Goal: Task Accomplishment & Management: Manage account settings

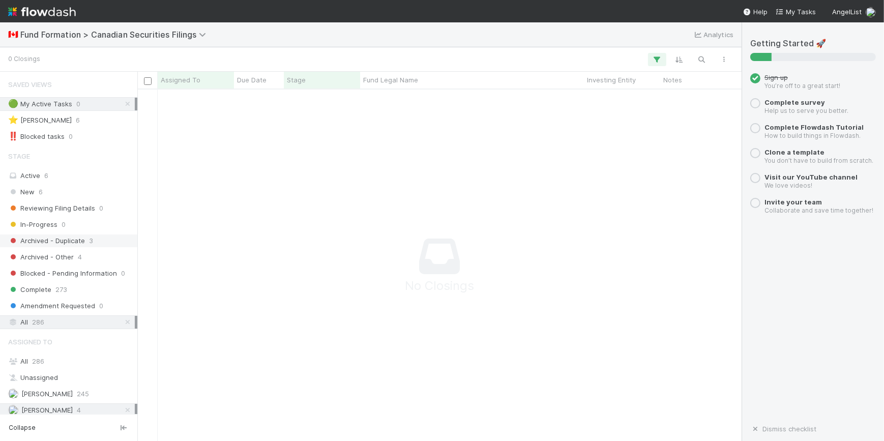
scroll to position [20, 0]
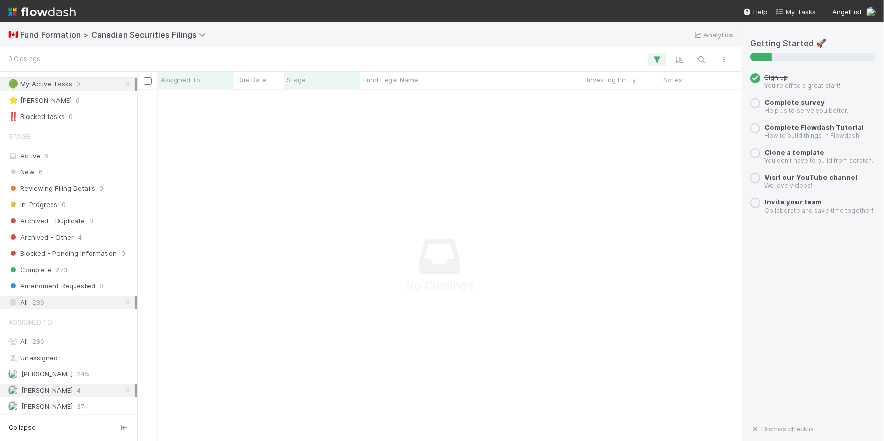
click at [97, 389] on div "Novia Bautista 4" at bounding box center [71, 390] width 127 height 13
click at [93, 390] on div "Novia Bautista 4" at bounding box center [71, 390] width 127 height 13
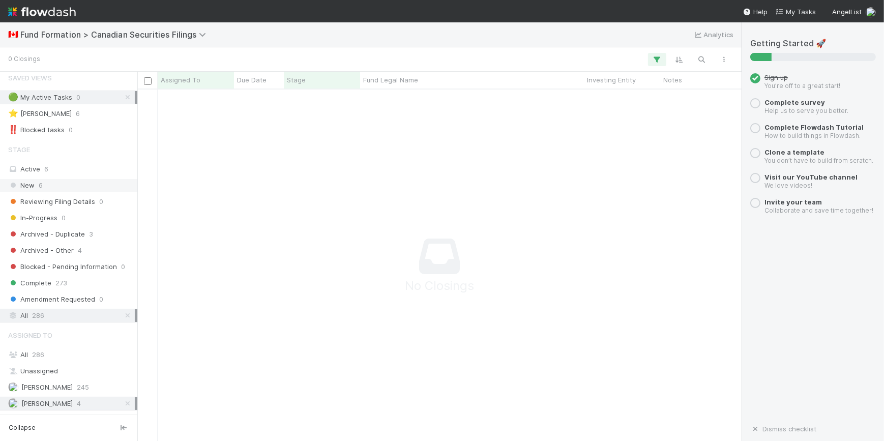
scroll to position [0, 0]
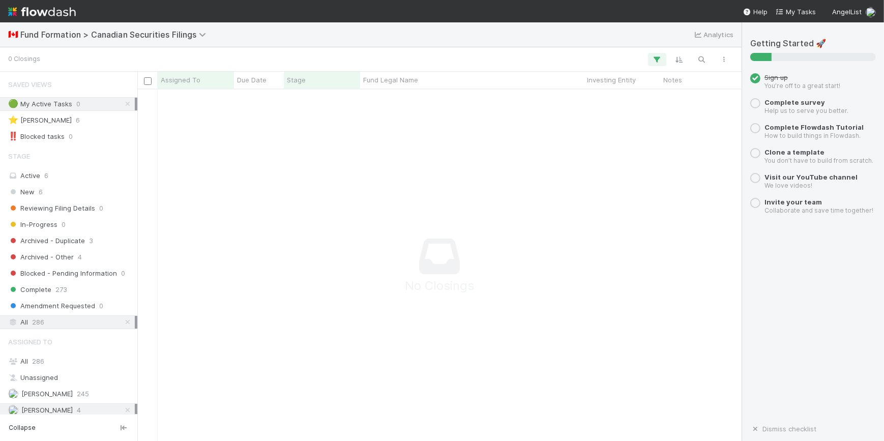
click at [91, 316] on div "All 286" at bounding box center [71, 322] width 127 height 13
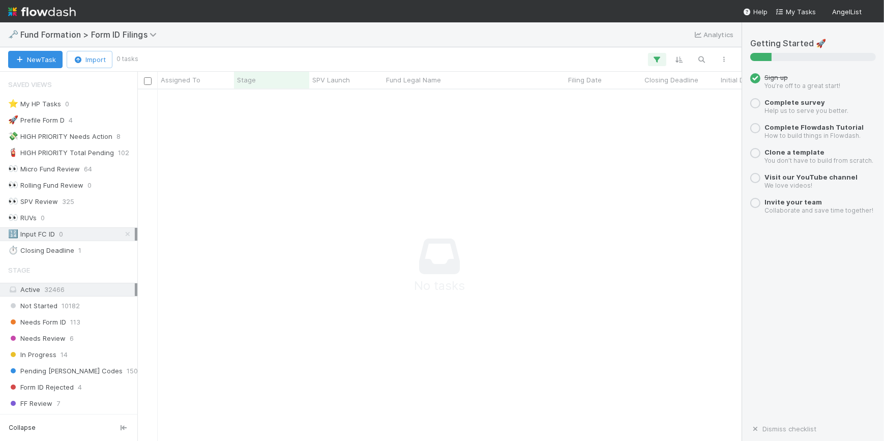
scroll to position [337, 597]
